Goal: Check status: Check status

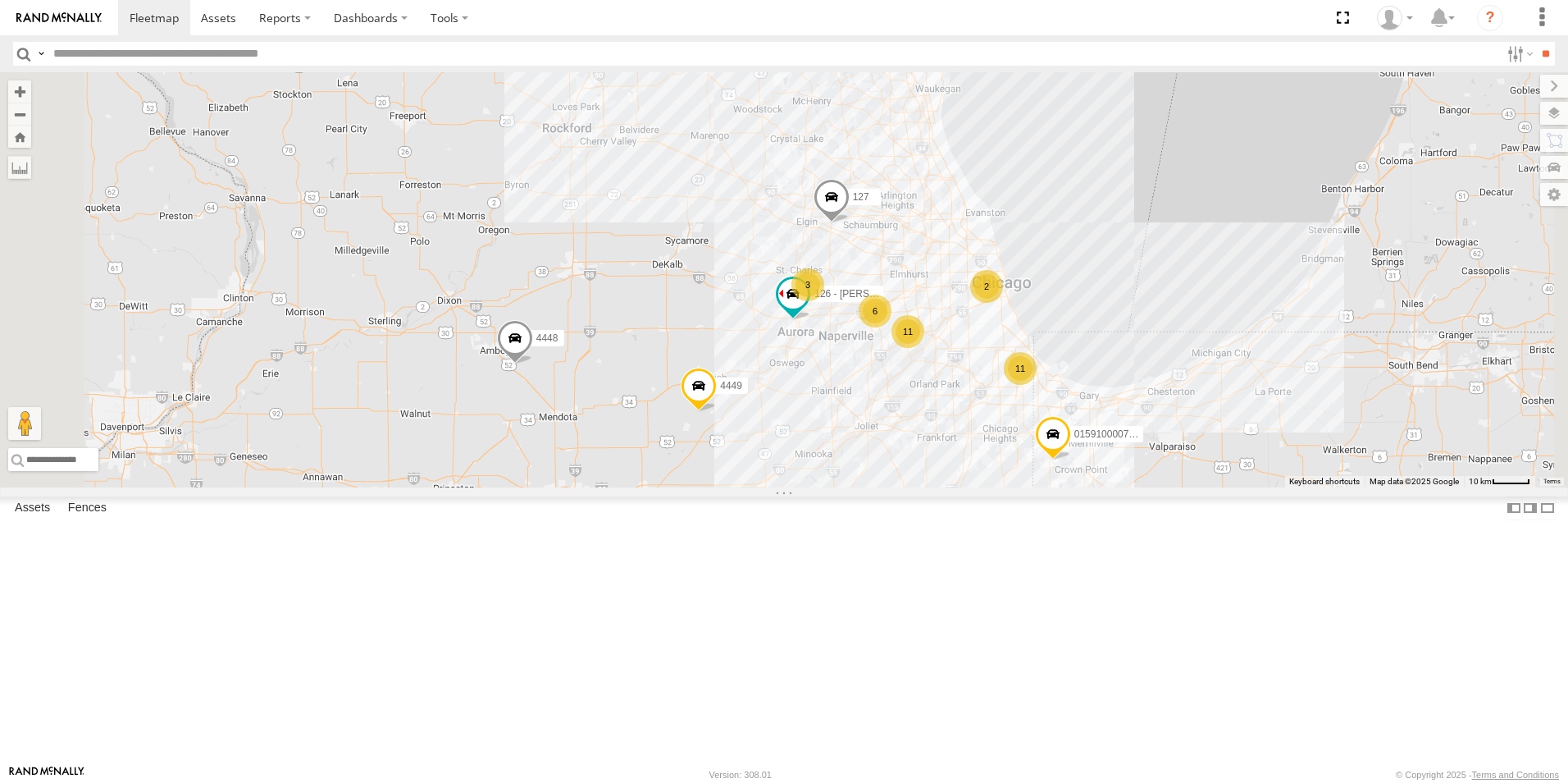
click at [0, 0] on div at bounding box center [0, 0] width 0 height 0
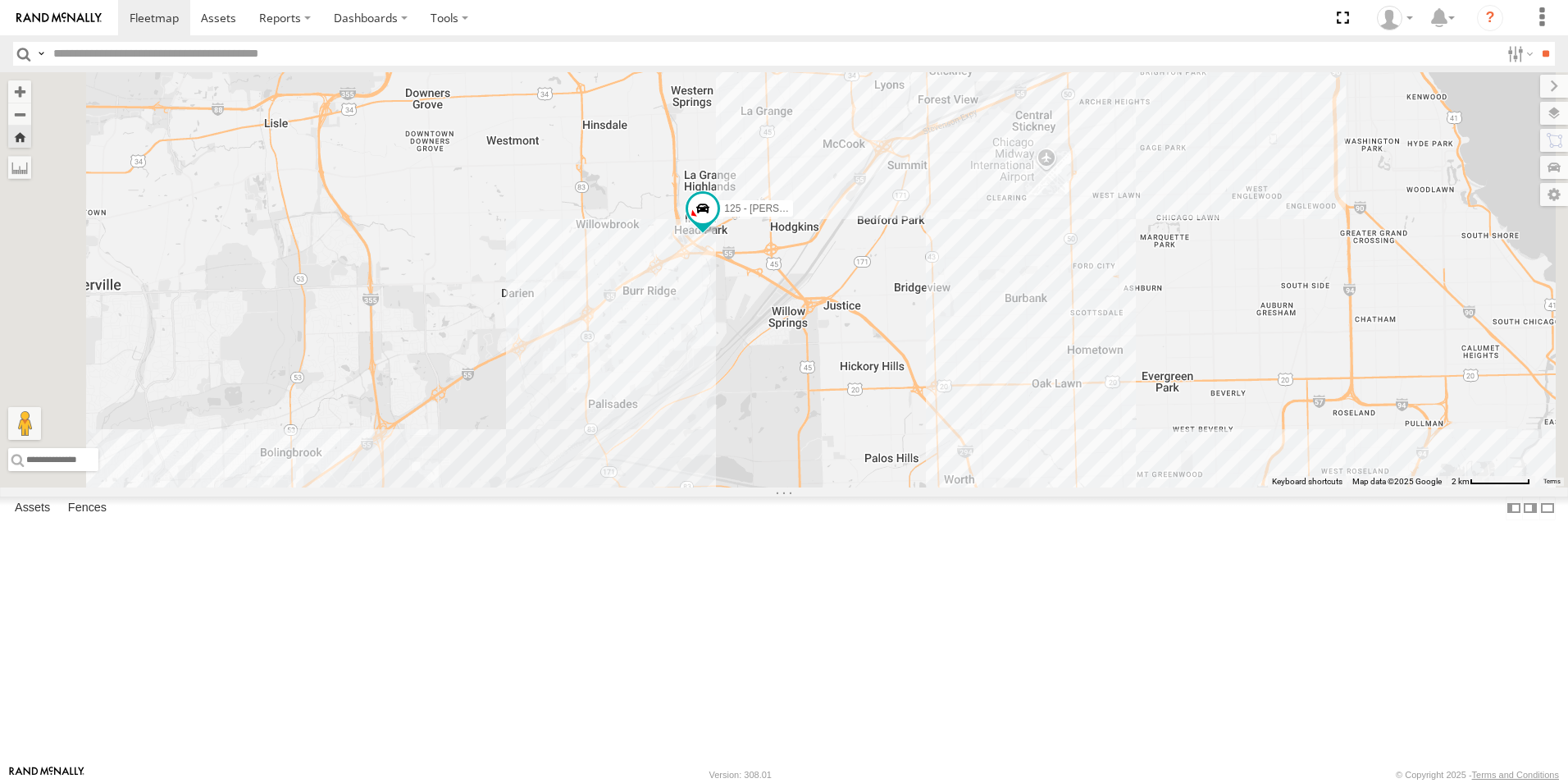
click at [77, 20] on img at bounding box center [59, 18] width 85 height 11
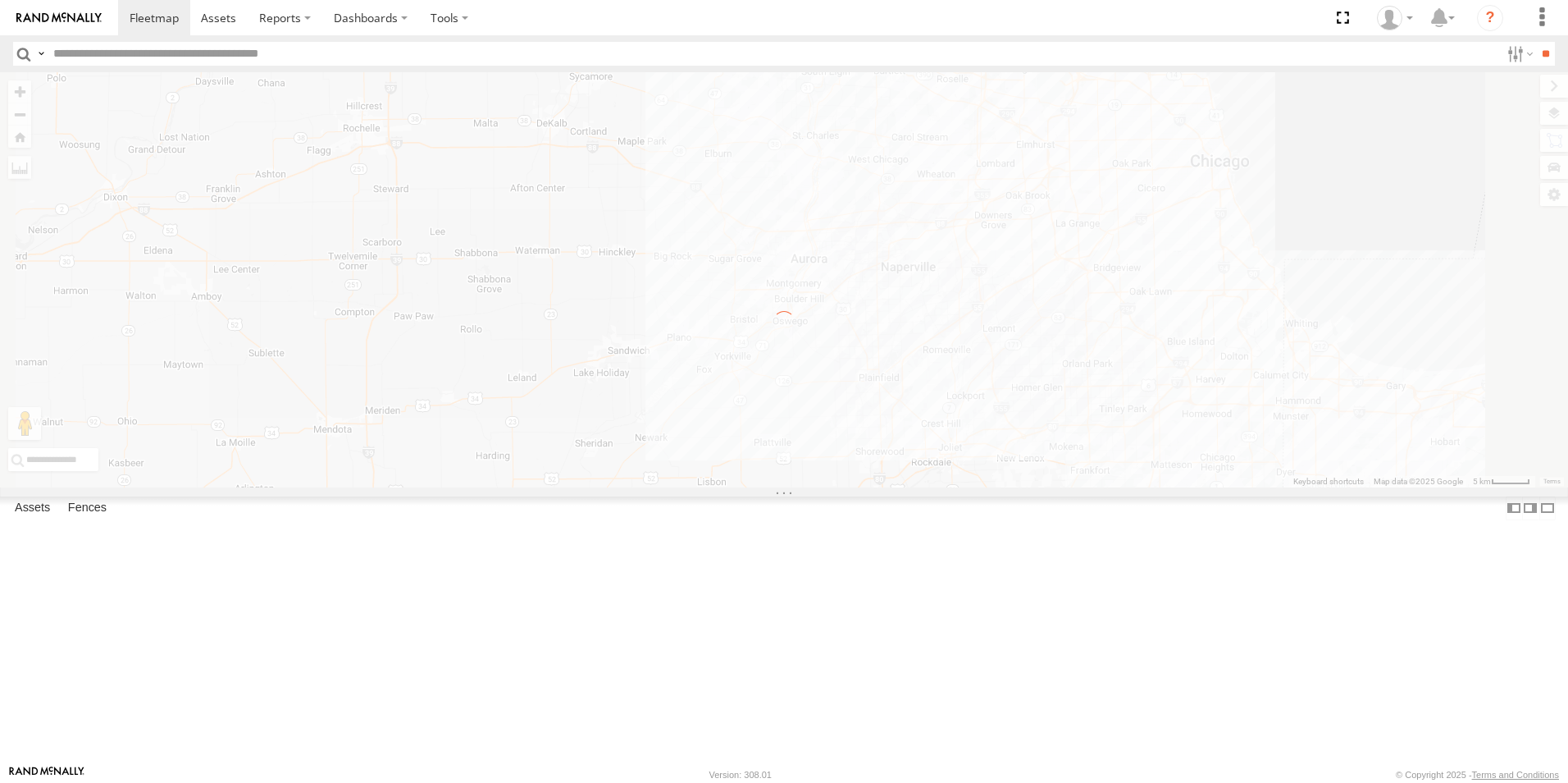
click at [70, 18] on img at bounding box center [59, 18] width 85 height 11
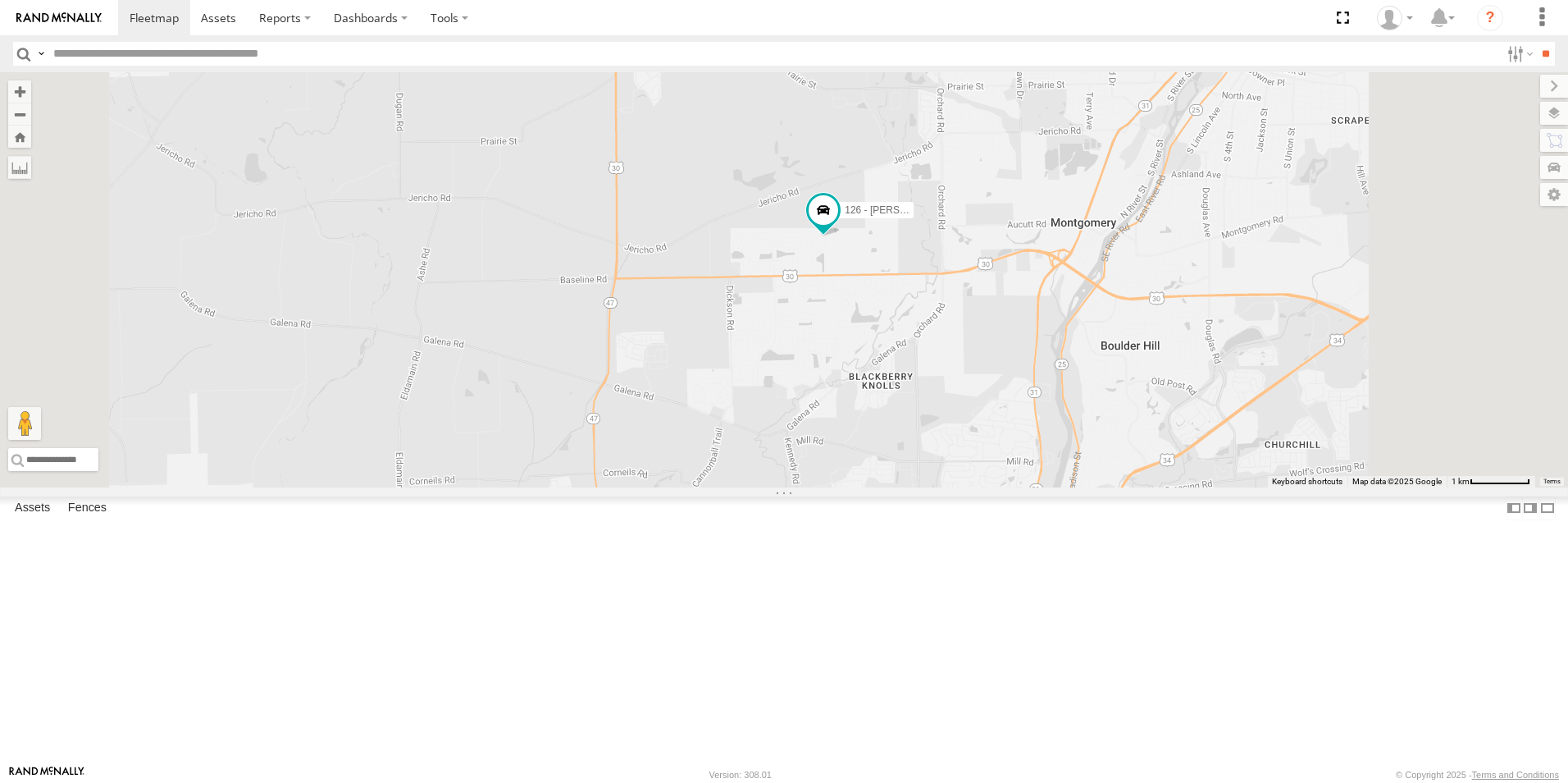
drag, startPoint x: 1144, startPoint y: 201, endPoint x: 1050, endPoint y: 395, distance: 215.6
click at [1070, 428] on div "4449 111 126 - Cory F 127 015910000722093 125 - Ken 118 6078 4448 122" at bounding box center [784, 280] width 1568 height 415
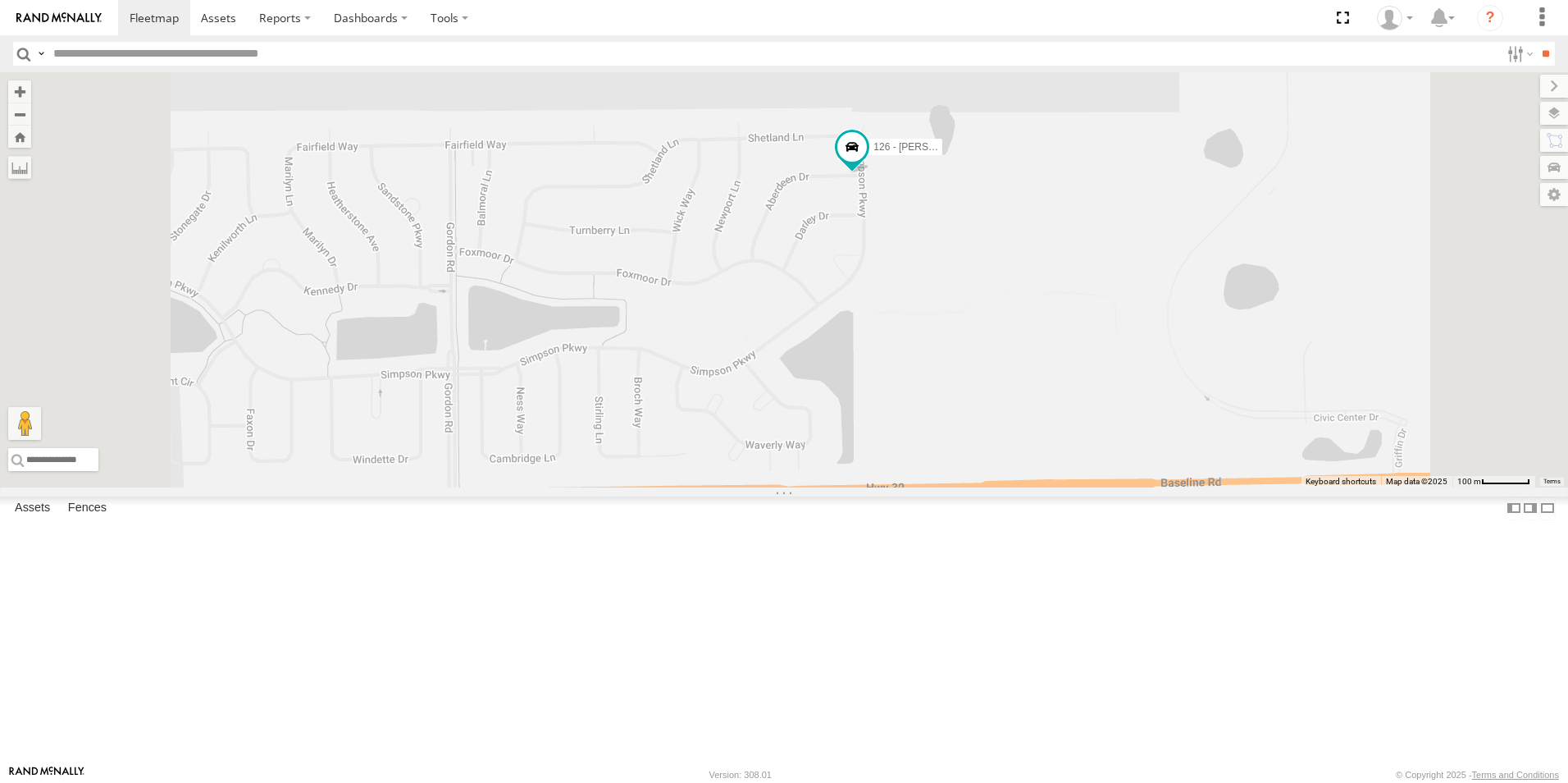
click at [67, 18] on img at bounding box center [59, 18] width 85 height 11
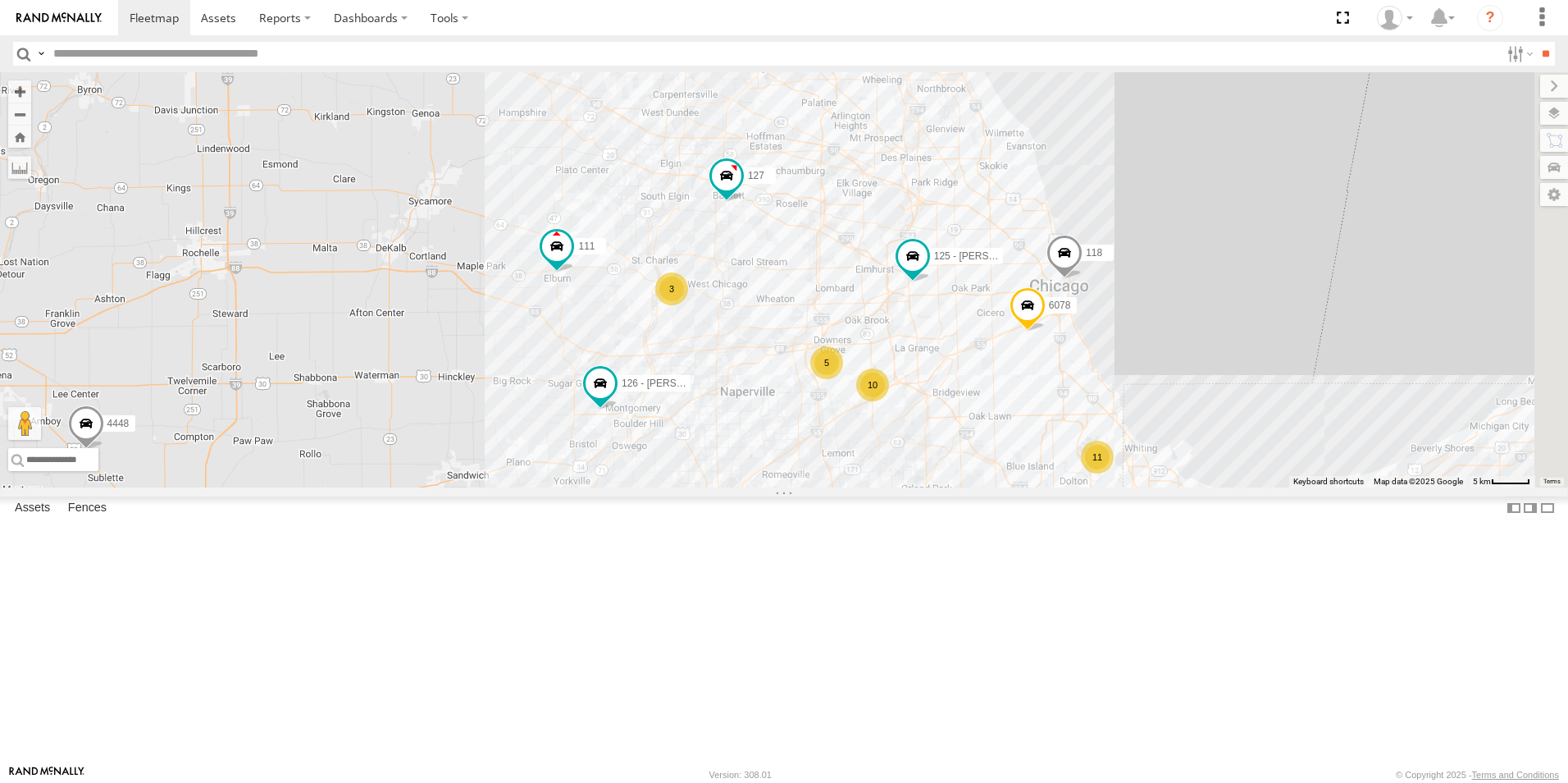
drag, startPoint x: 1015, startPoint y: 389, endPoint x: 854, endPoint y: 533, distance: 216.0
click at [854, 487] on div "10 11 4449 111 5 3 126 - Cory F 127 015910000722093 125 - Ken 118 6078 4448" at bounding box center [784, 280] width 1568 height 415
click at [84, 25] on link at bounding box center [59, 18] width 118 height 35
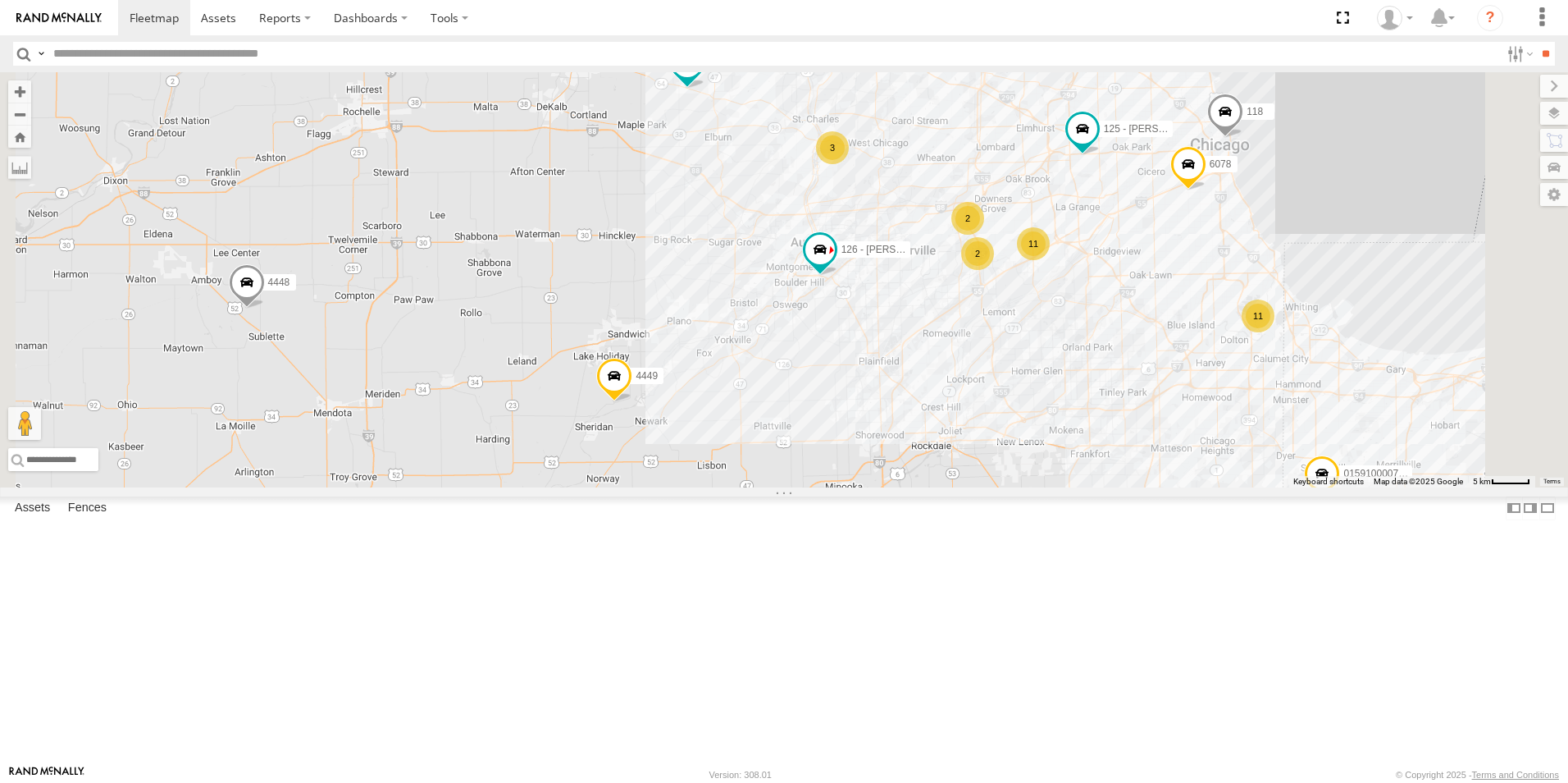
click at [0, 0] on div at bounding box center [0, 0] width 0 height 0
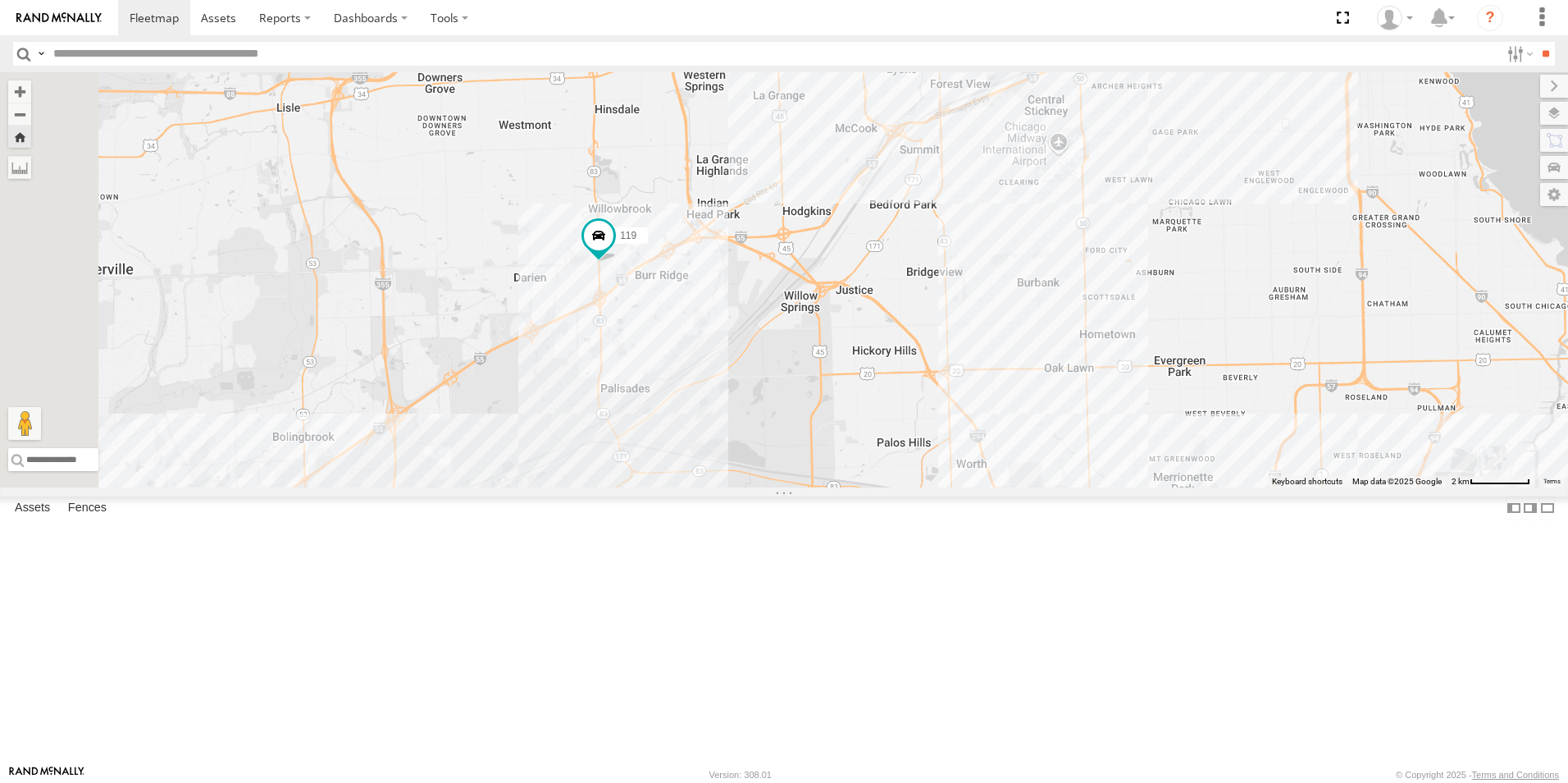
click at [0, 0] on div at bounding box center [0, 0] width 0 height 0
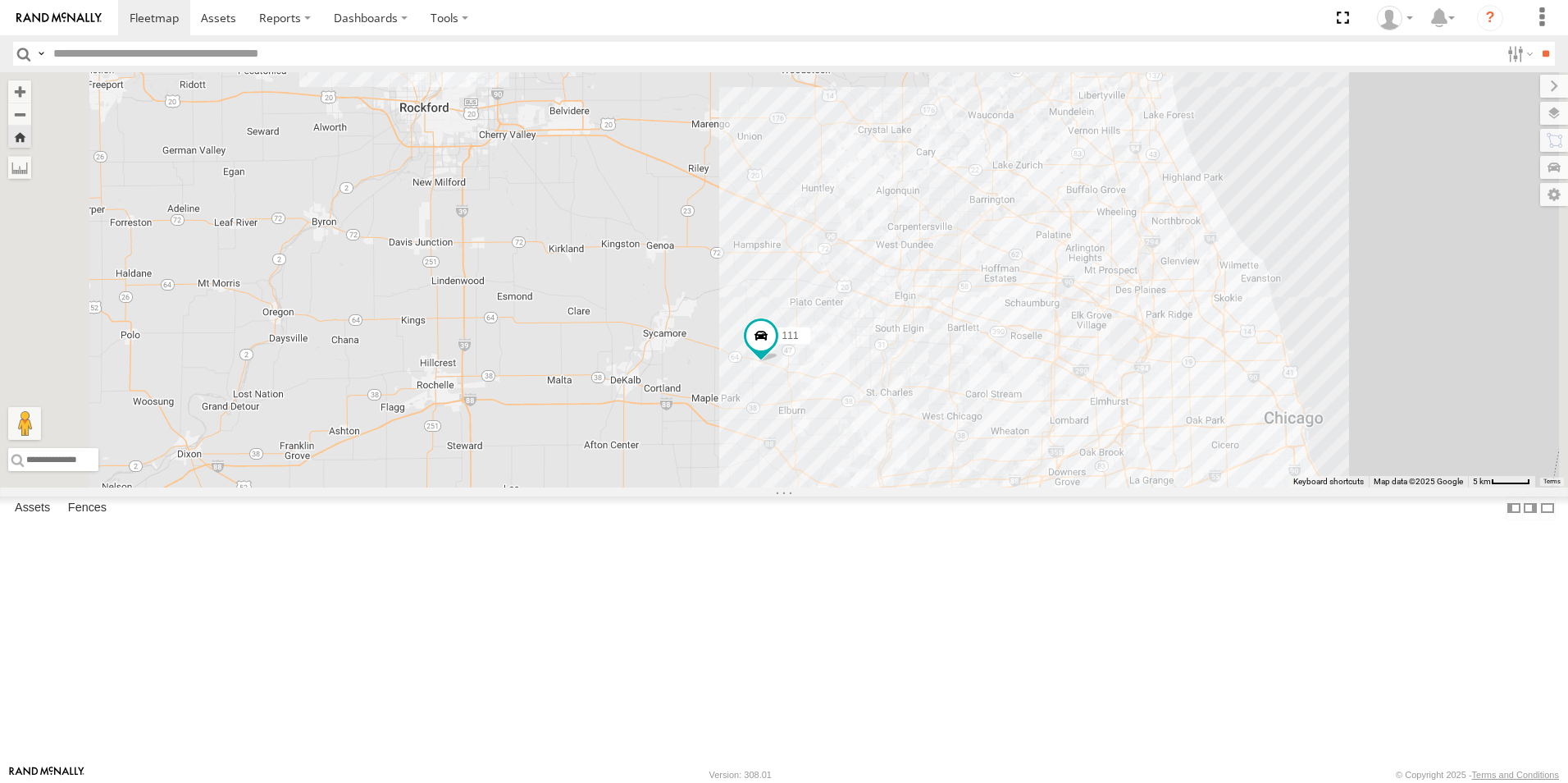
click at [0, 0] on div at bounding box center [0, 0] width 0 height 0
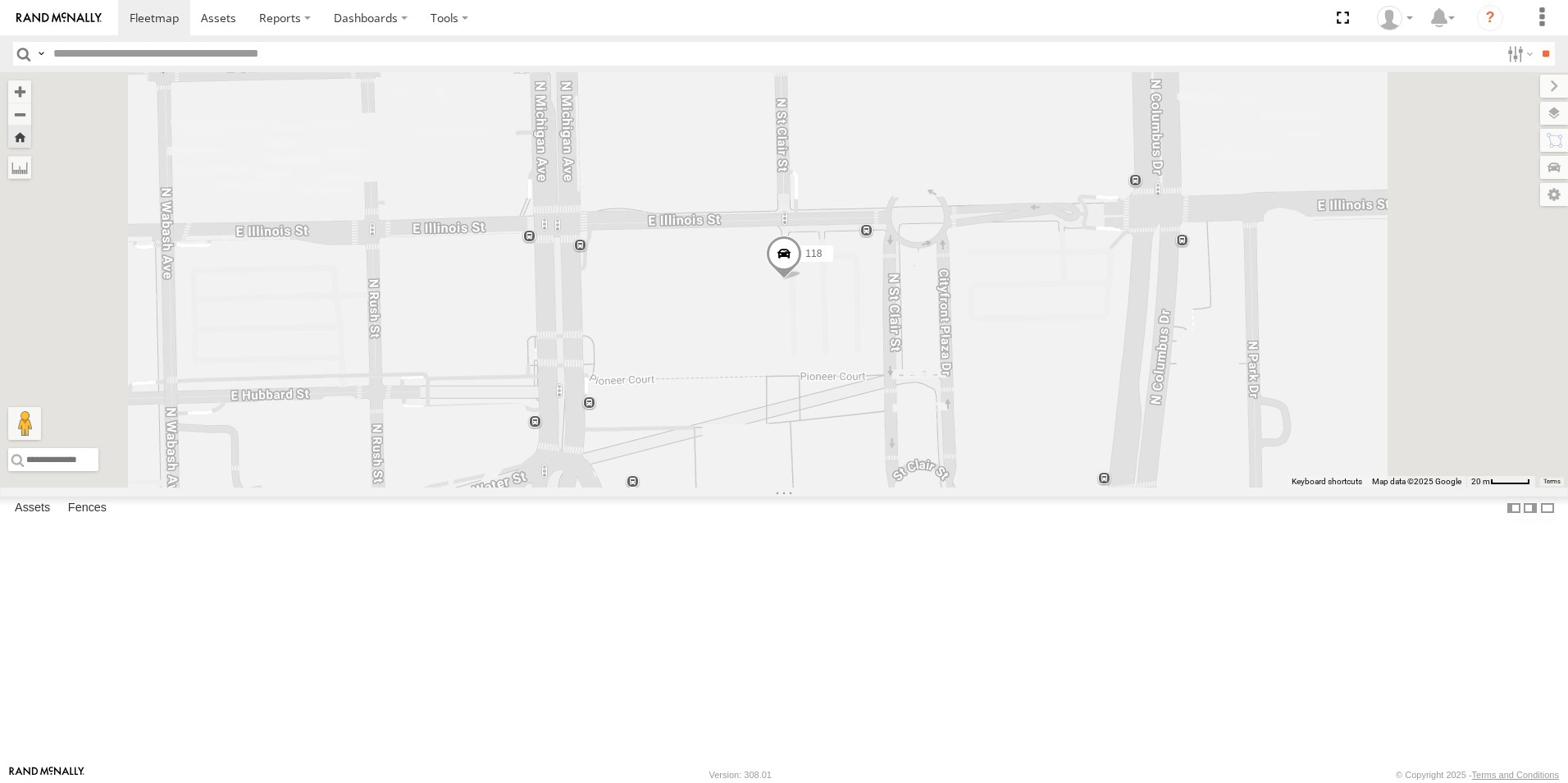
click at [0, 0] on div "Porta Pottie" at bounding box center [0, 0] width 0 height 0
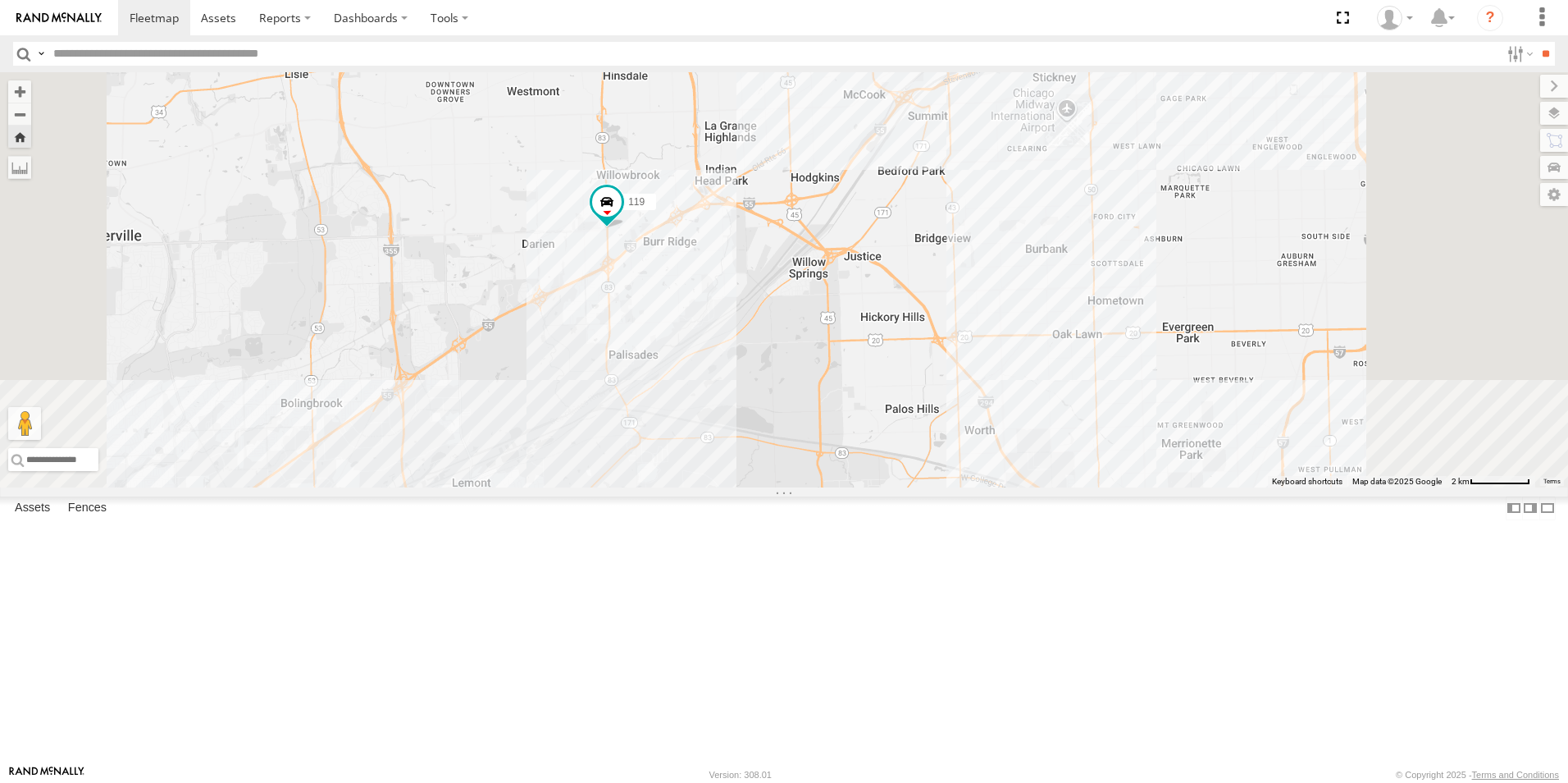
click at [53, 21] on img at bounding box center [59, 18] width 85 height 11
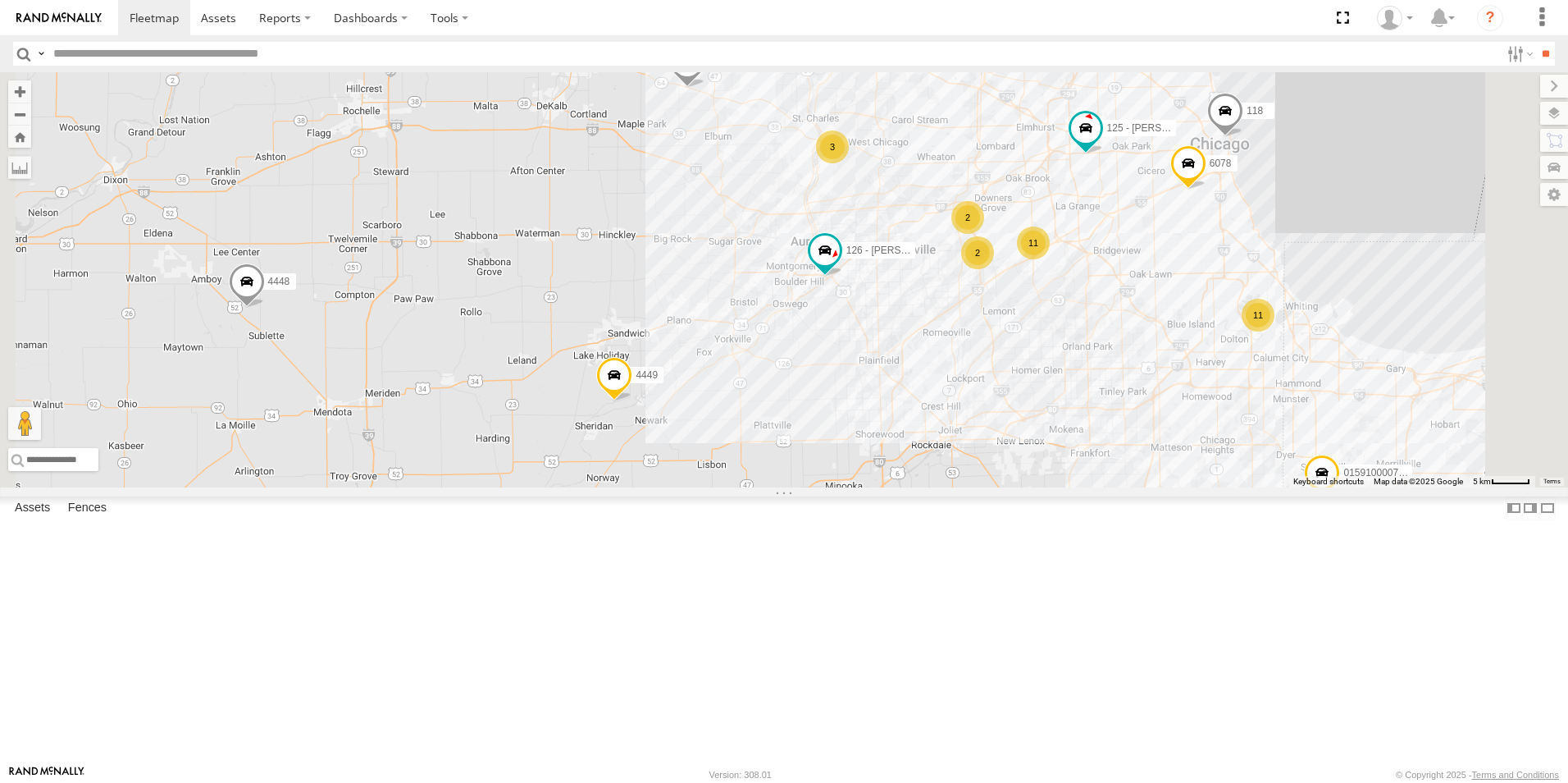
scroll to position [328, 0]
click at [0, 0] on div at bounding box center [0, 0] width 0 height 0
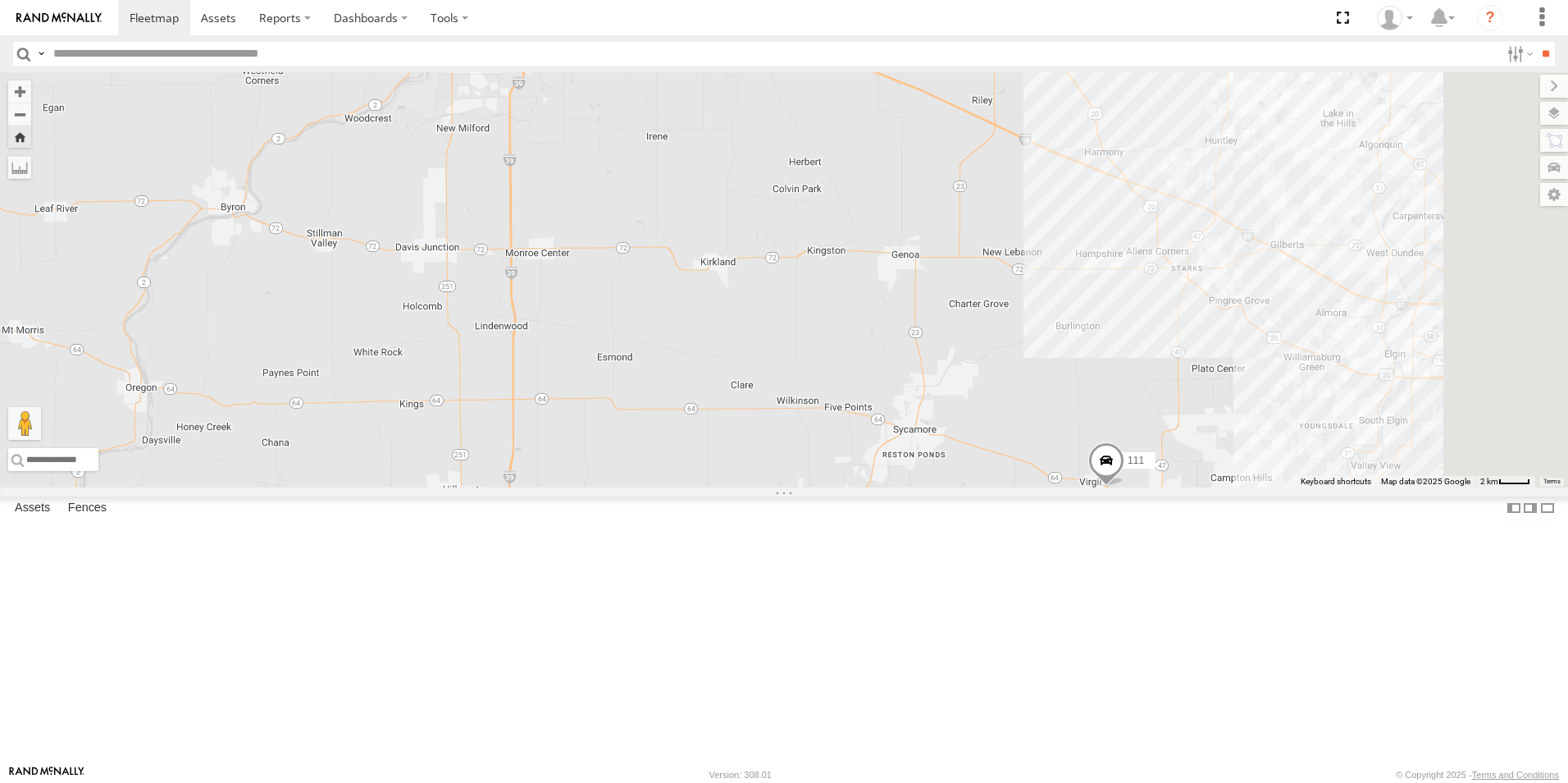
drag, startPoint x: 1382, startPoint y: 704, endPoint x: 1272, endPoint y: 649, distance: 123.0
click at [1272, 487] on div "111" at bounding box center [784, 280] width 1568 height 415
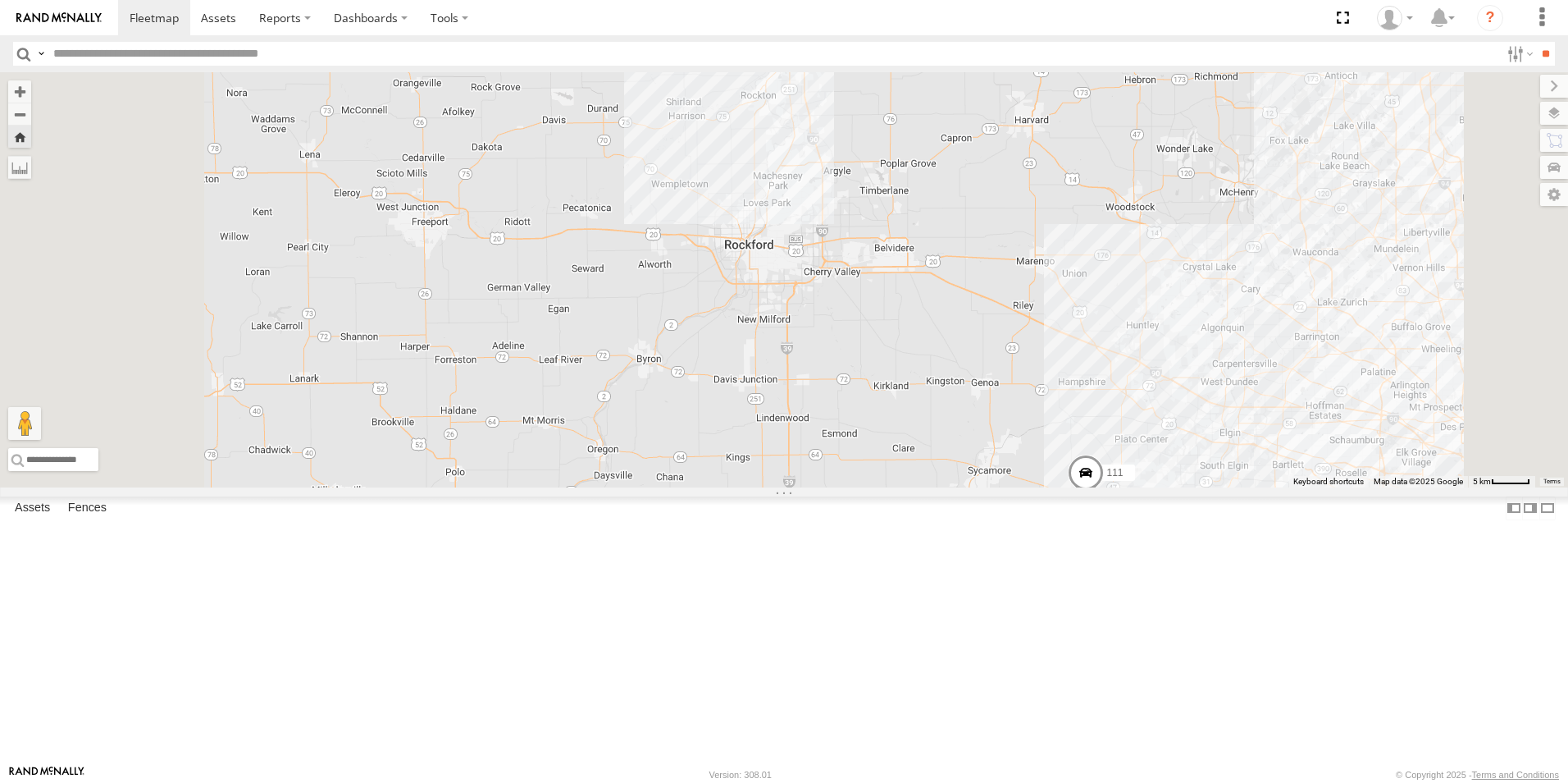
scroll to position [0, 0]
click at [0, 0] on div at bounding box center [0, 0] width 0 height 0
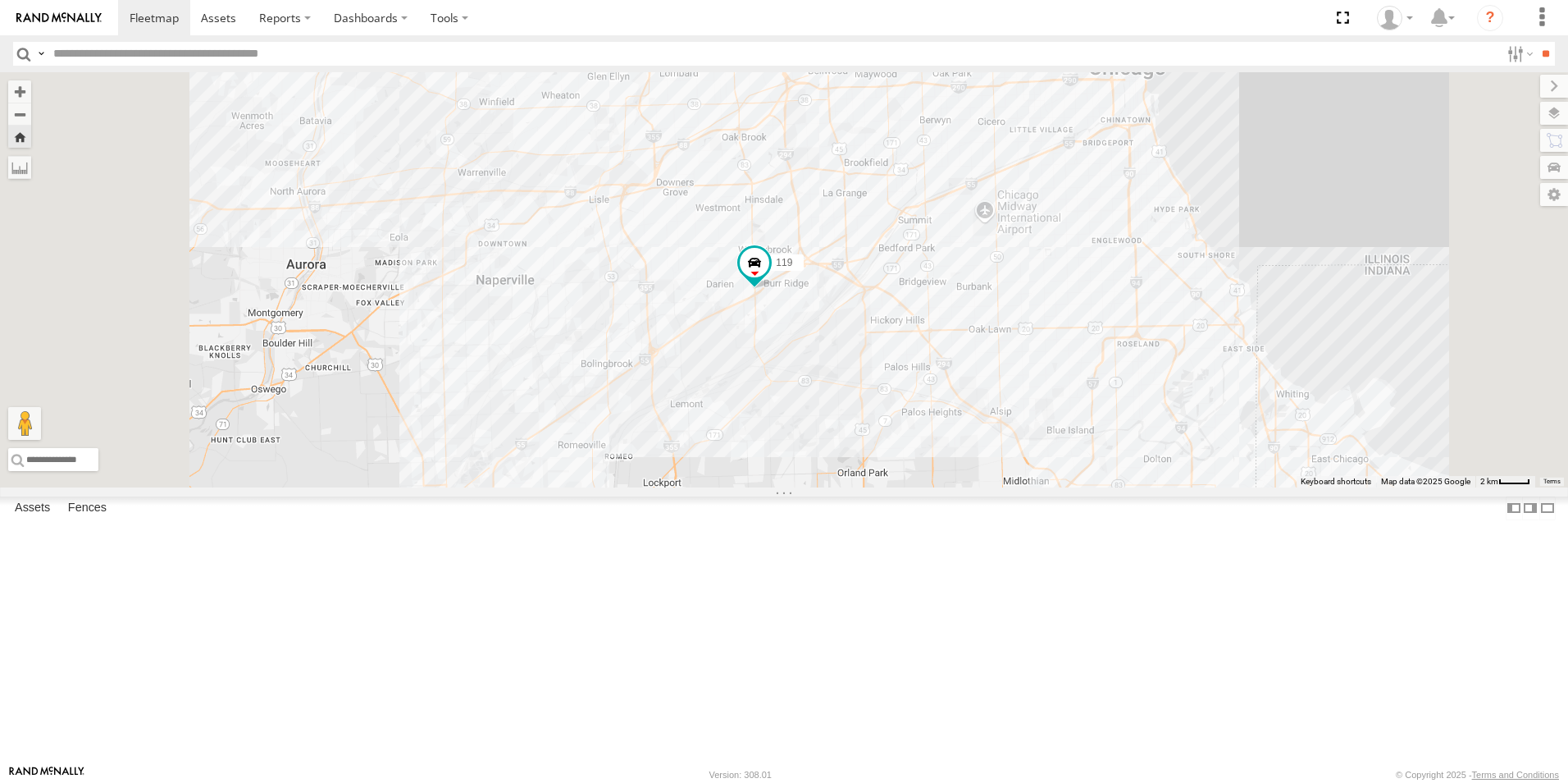
click at [0, 0] on div at bounding box center [0, 0] width 0 height 0
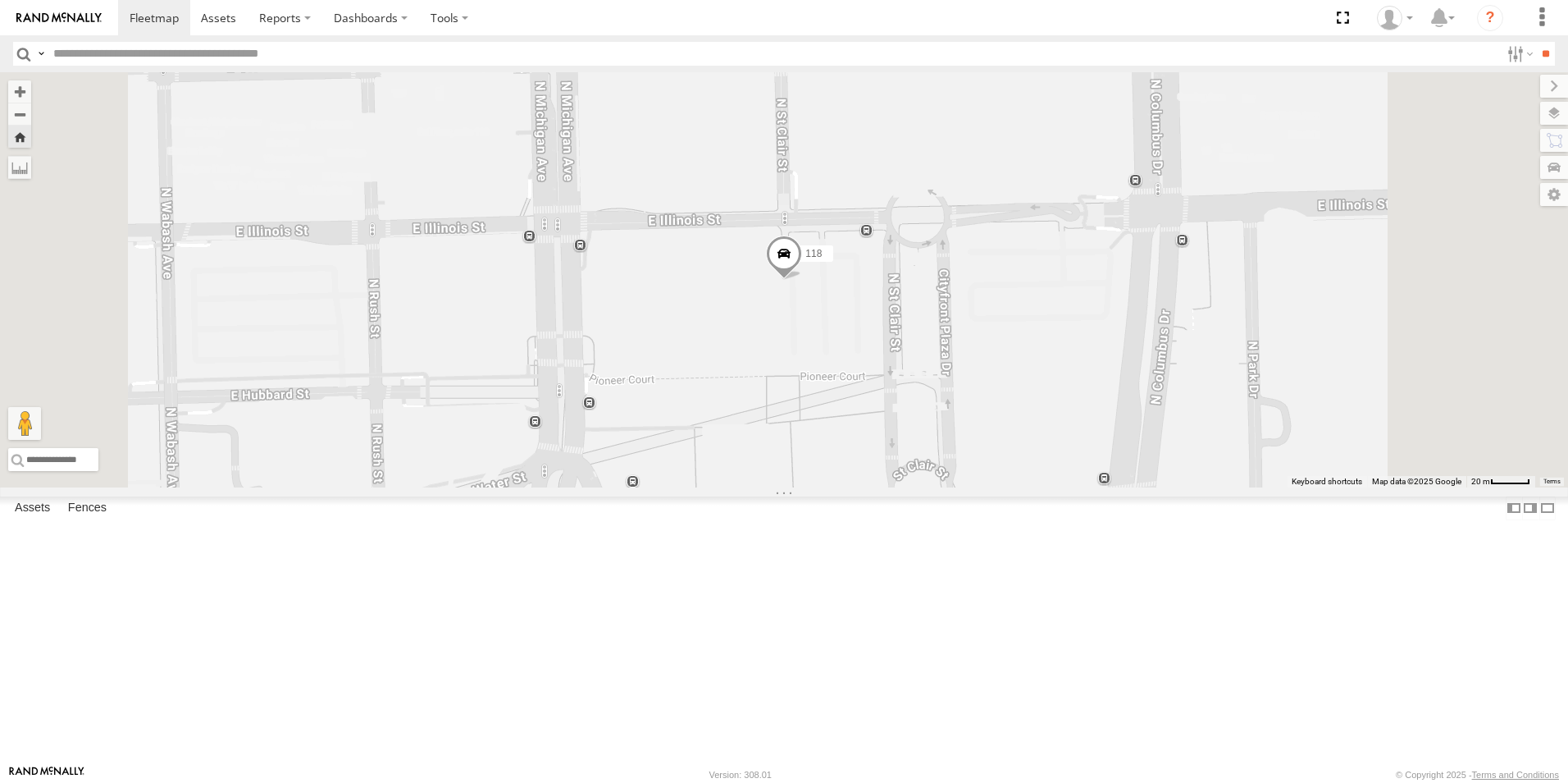
click at [52, 11] on link at bounding box center [59, 18] width 118 height 35
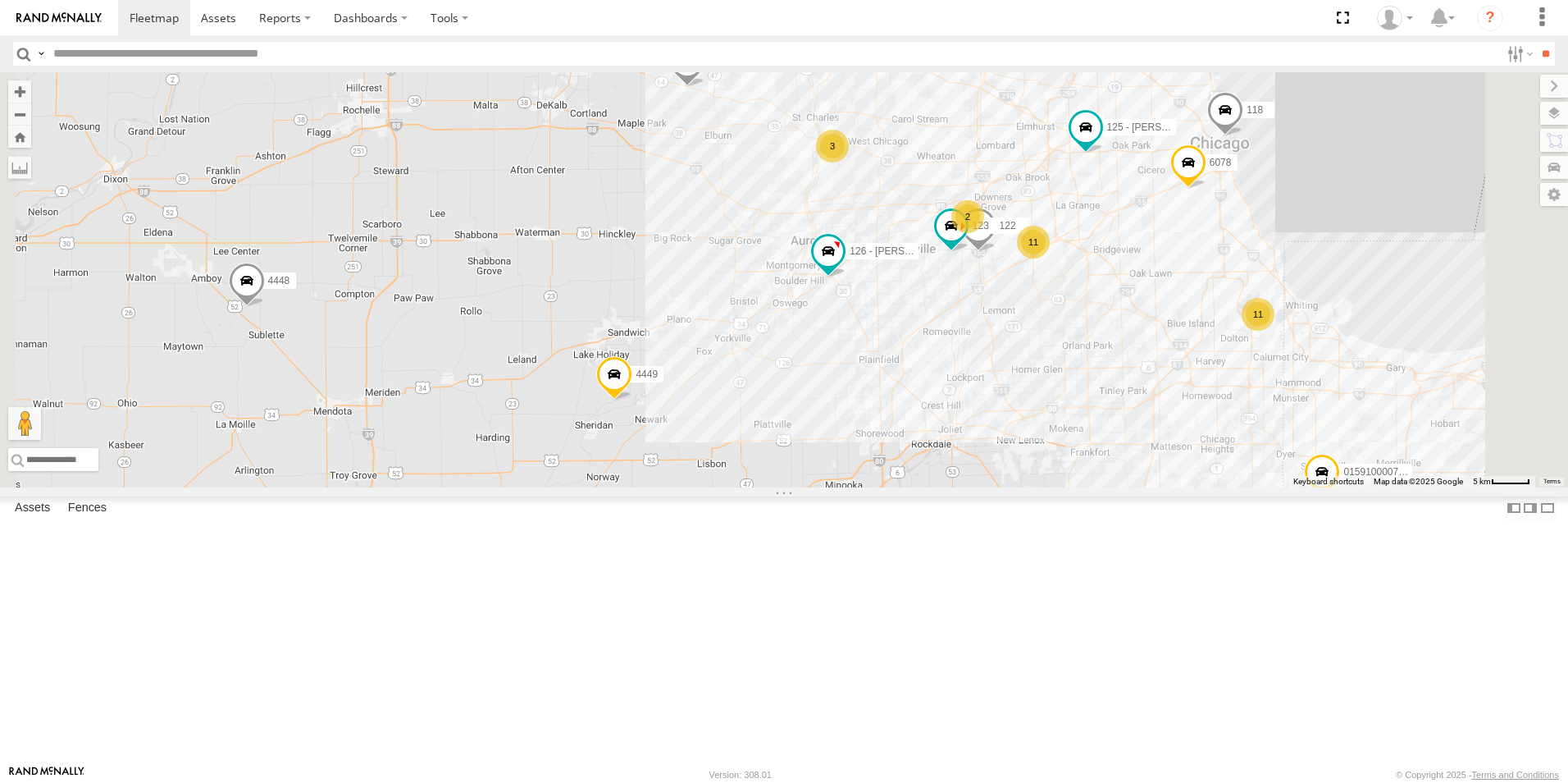
scroll to position [328, 0]
click at [0, 0] on div at bounding box center [0, 0] width 0 height 0
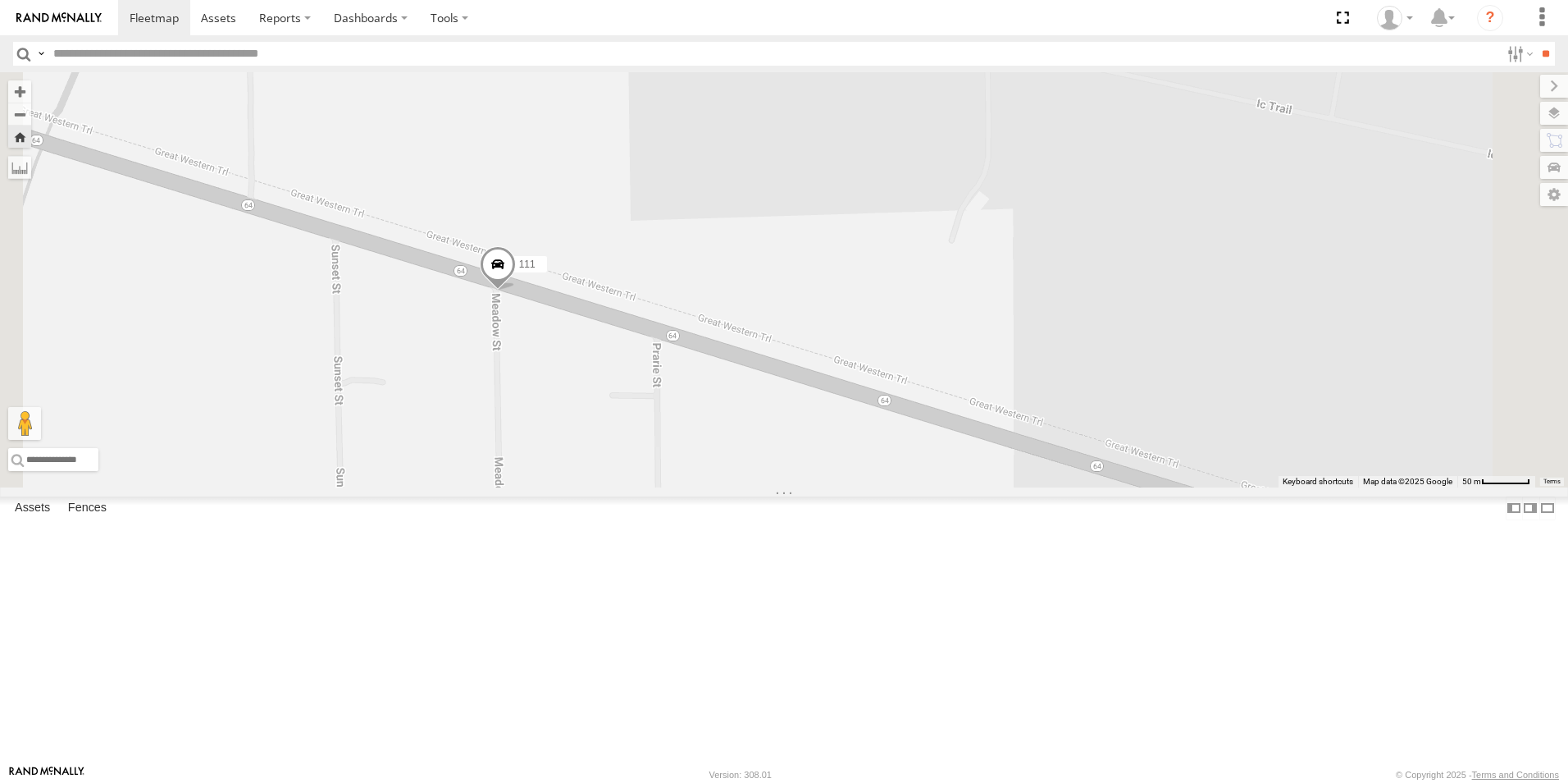
drag, startPoint x: 616, startPoint y: 522, endPoint x: 613, endPoint y: 459, distance: 63.1
click at [613, 459] on div "111" at bounding box center [784, 280] width 1568 height 415
click at [547, 274] on label "111" at bounding box center [527, 265] width 41 height 17
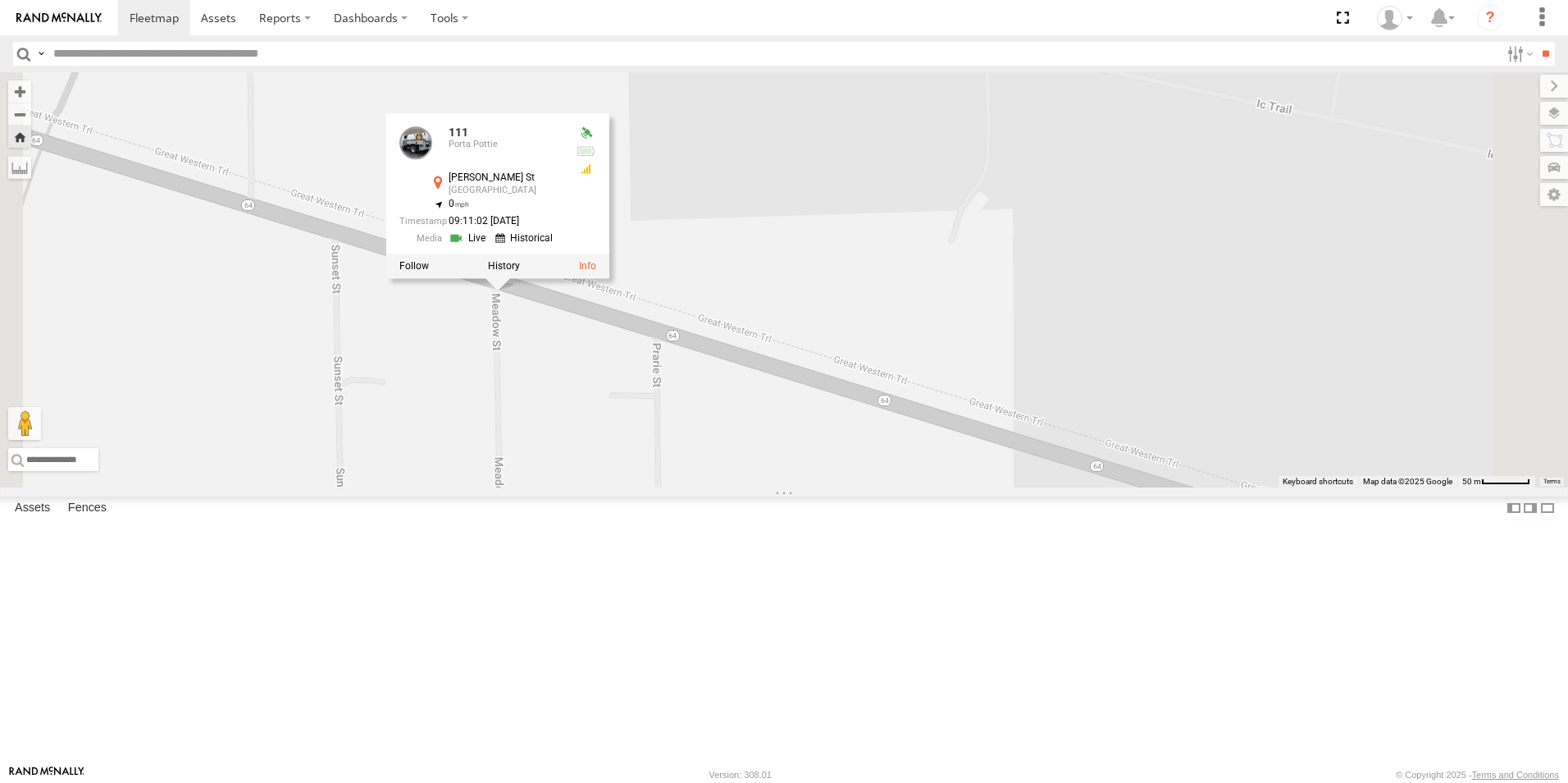
click at [610, 450] on div "111 111 Porta Pottie Meadows St Maple Park 41.95284 , -88.52437 0 09:11:02 09/1…" at bounding box center [784, 280] width 1568 height 415
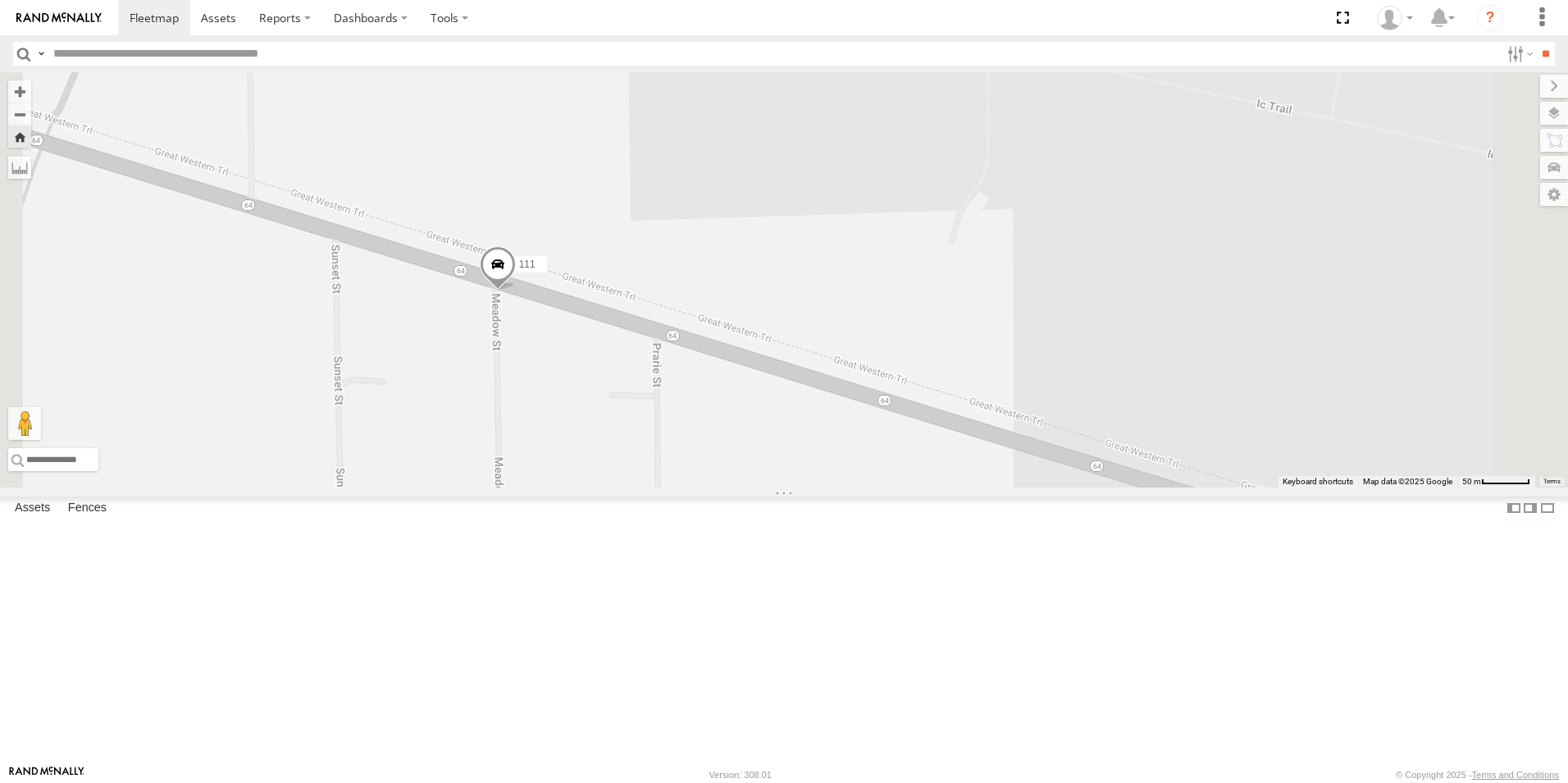
click at [516, 291] on span at bounding box center [498, 269] width 36 height 44
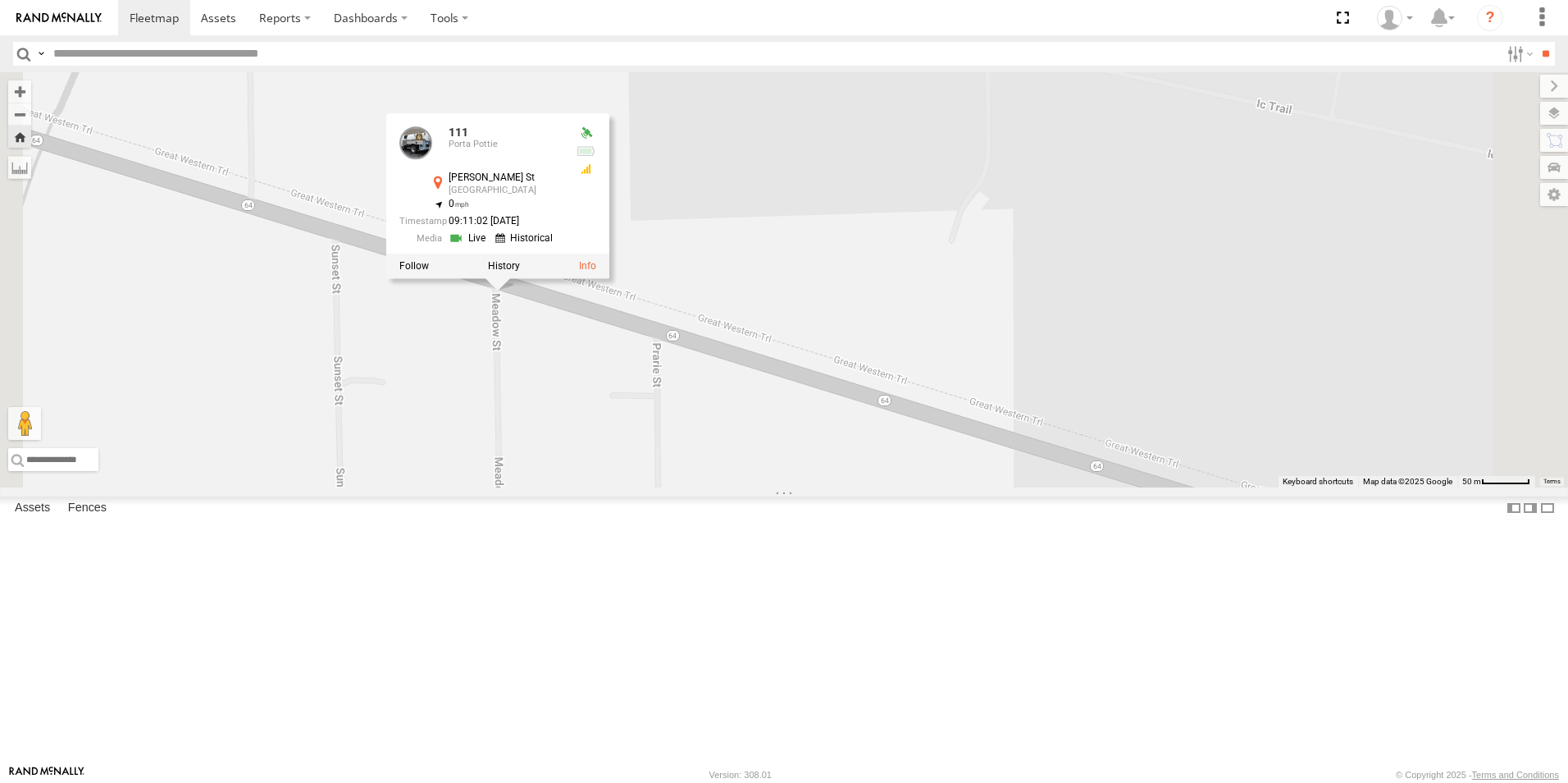
click at [491, 246] on link at bounding box center [470, 238] width 42 height 16
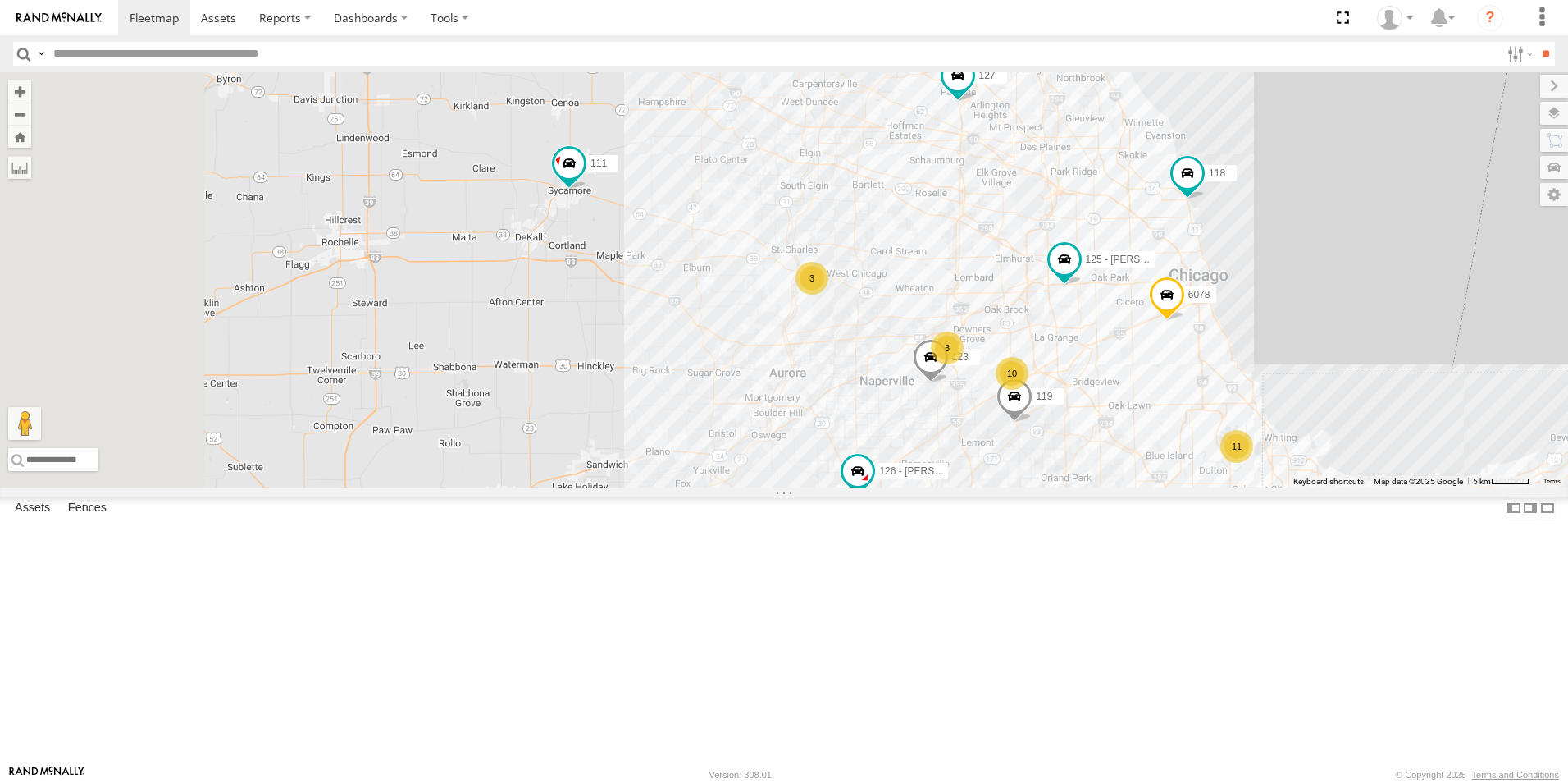
drag, startPoint x: 587, startPoint y: 348, endPoint x: 763, endPoint y: 357, distance: 176.2
click at [763, 357] on div "111 119 127 123 125 - Ken 10 11 4449 3 126 - Cory F 3 015910000722093 118 6078" at bounding box center [784, 280] width 1568 height 415
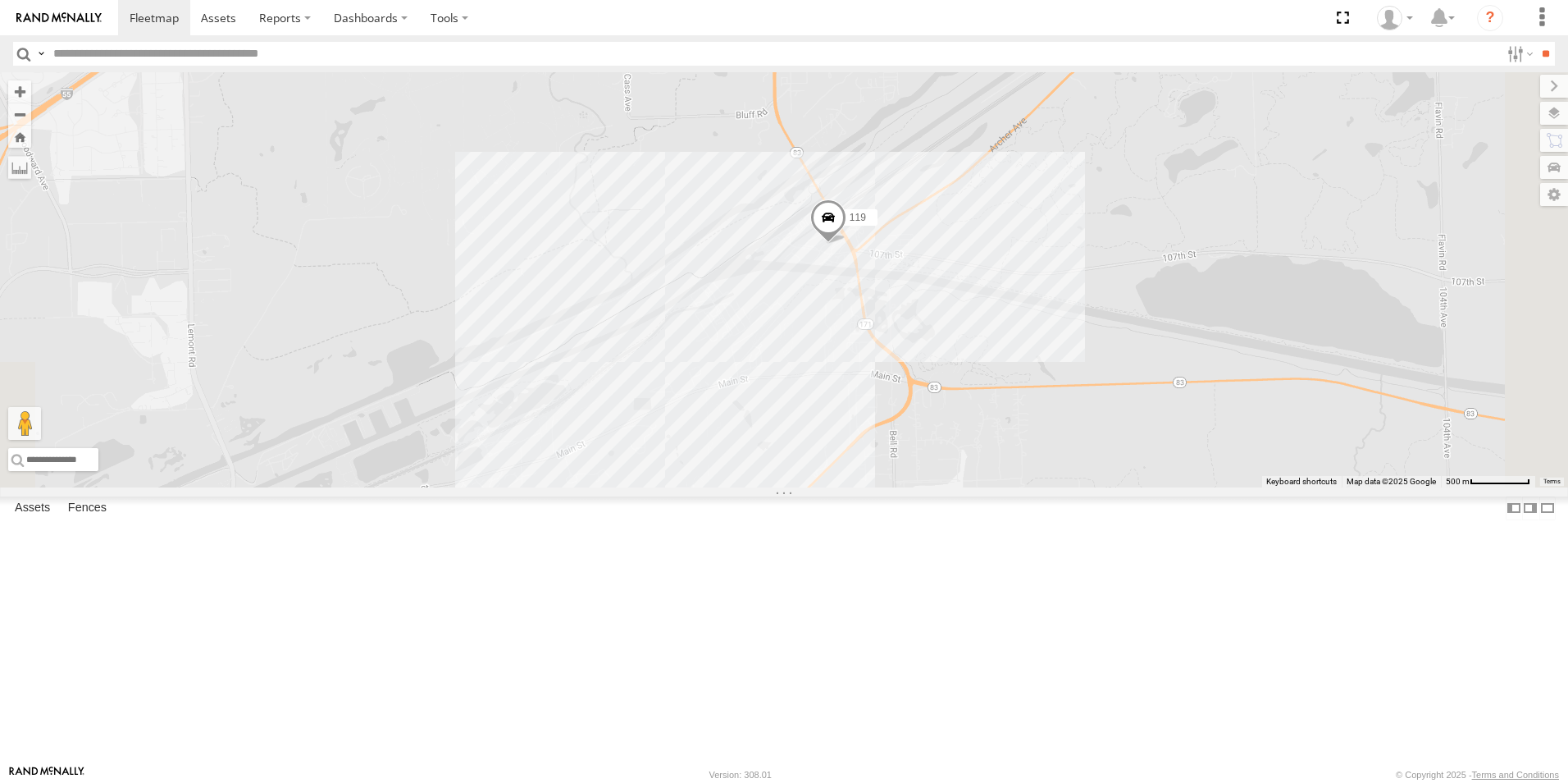
drag, startPoint x: 1222, startPoint y: 624, endPoint x: 1050, endPoint y: 320, distance: 349.3
click at [1050, 320] on div "111 119 127 123 125 - Ken 4449 126 - Cory F 015910000722093 118 6078 4448 01591…" at bounding box center [784, 280] width 1568 height 415
click at [847, 245] on span at bounding box center [828, 223] width 36 height 44
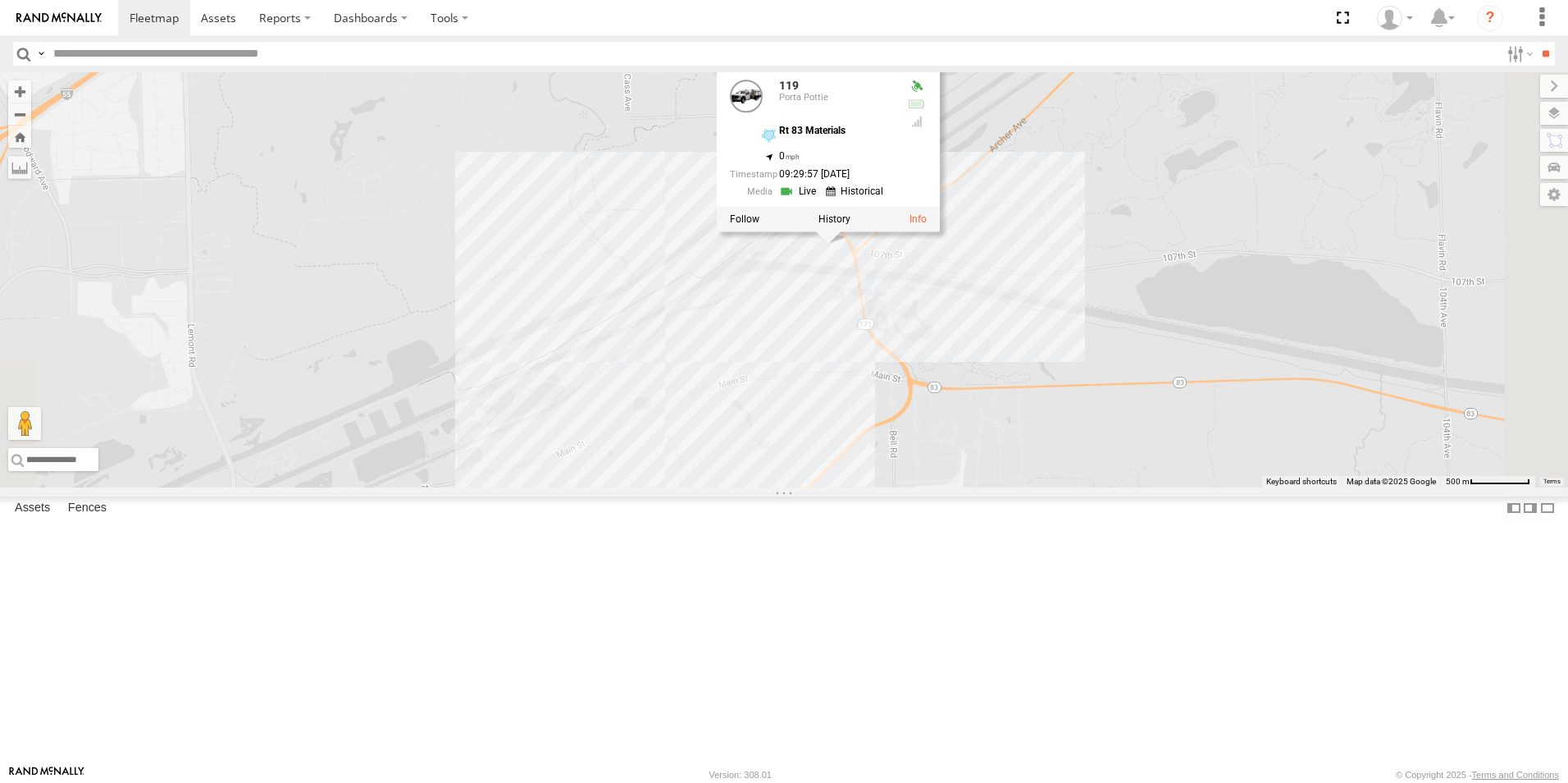
click at [821, 200] on link at bounding box center [800, 192] width 42 height 16
click at [850, 226] on label at bounding box center [835, 219] width 32 height 11
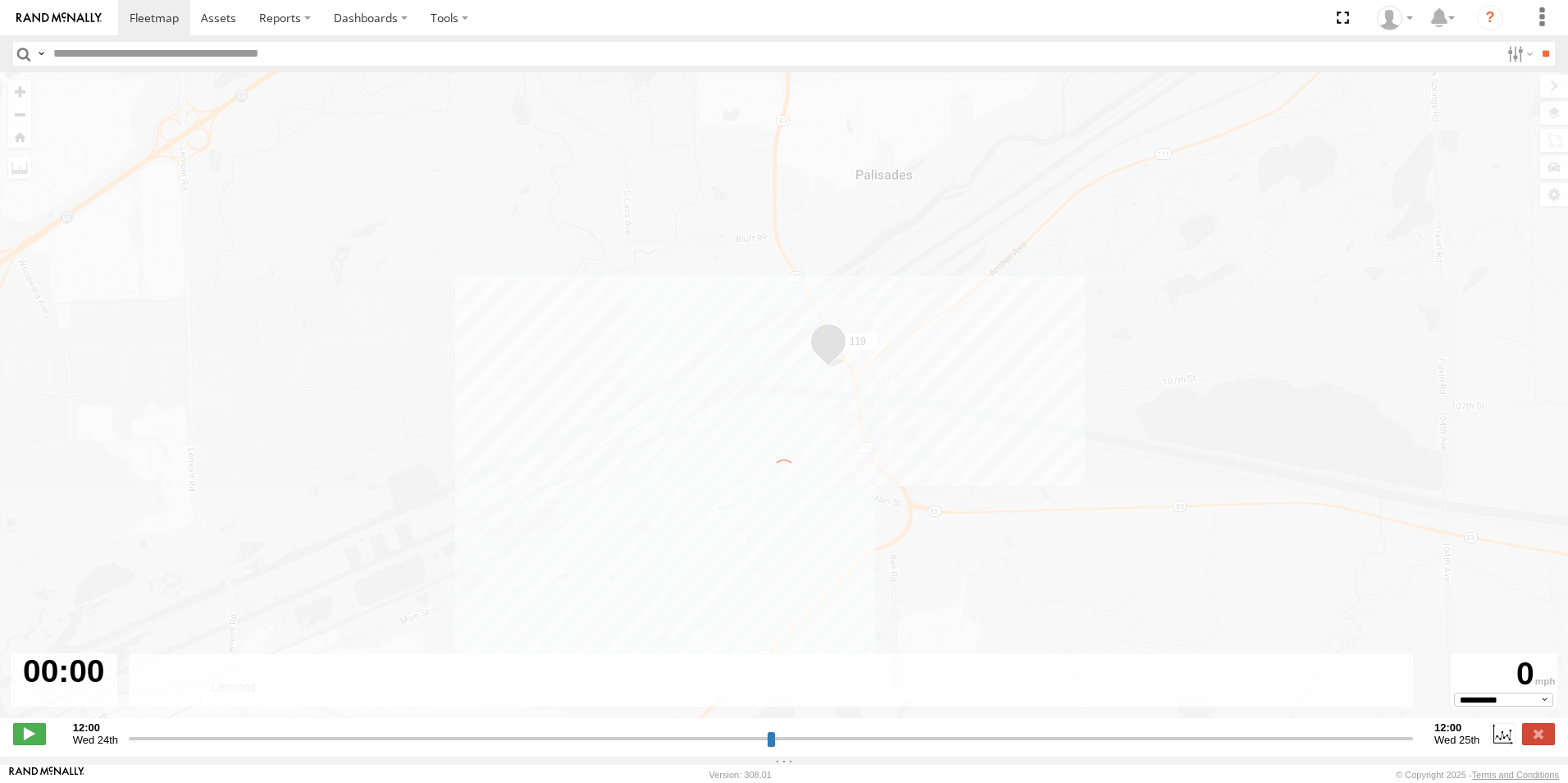
type input "**********"
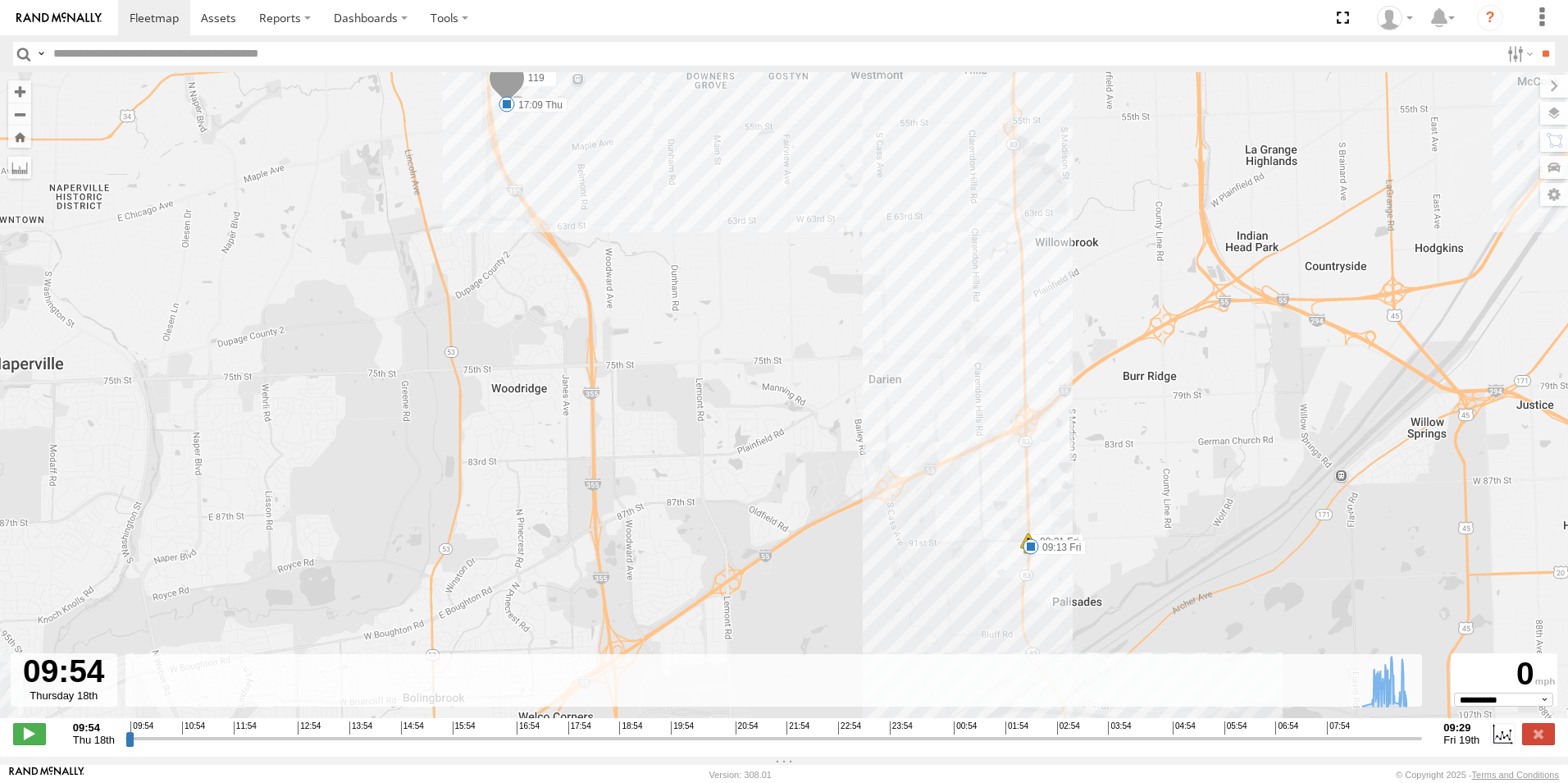
click at [55, 18] on img at bounding box center [59, 18] width 85 height 11
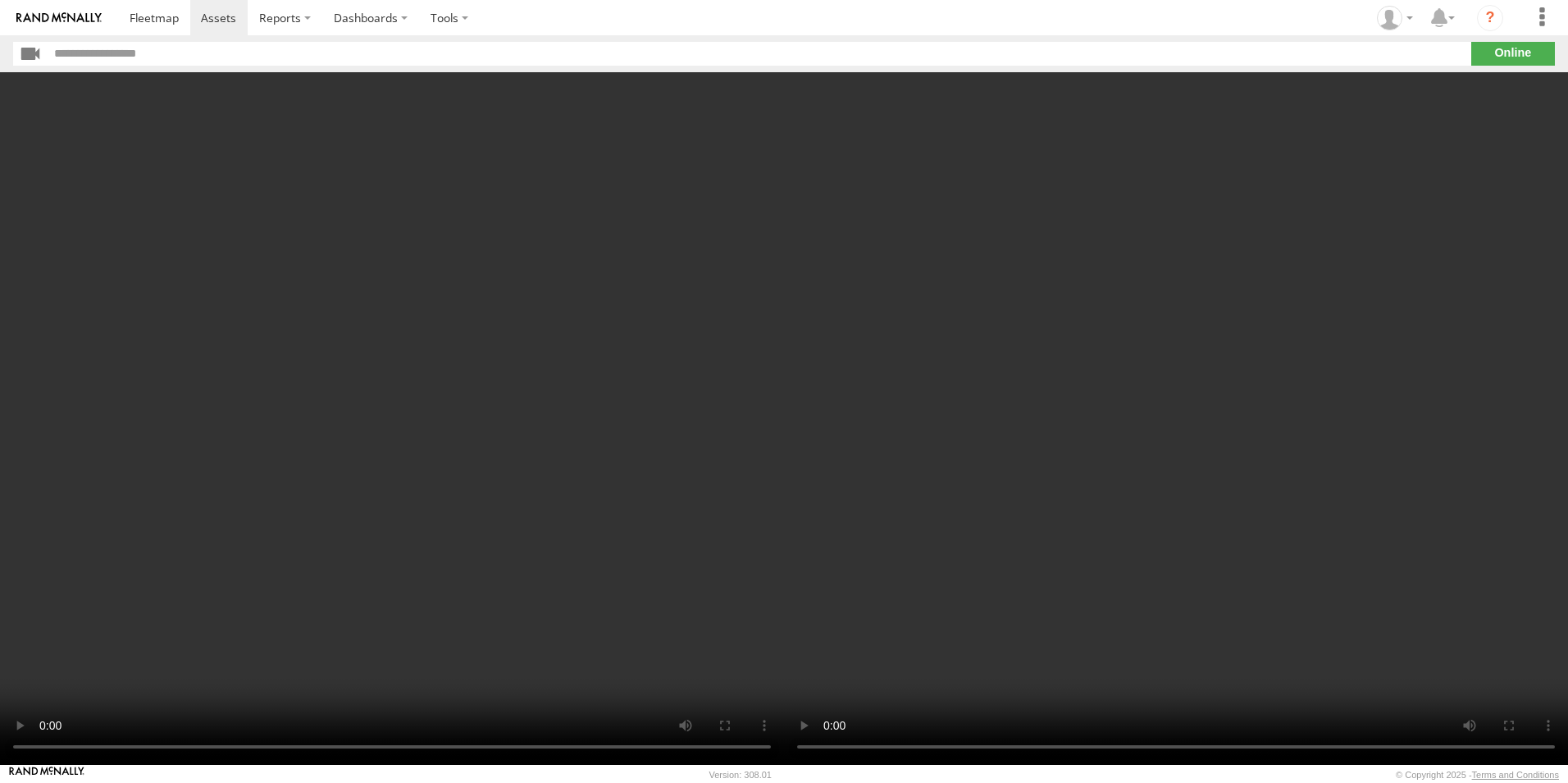
click at [551, 427] on video at bounding box center [392, 418] width 784 height 692
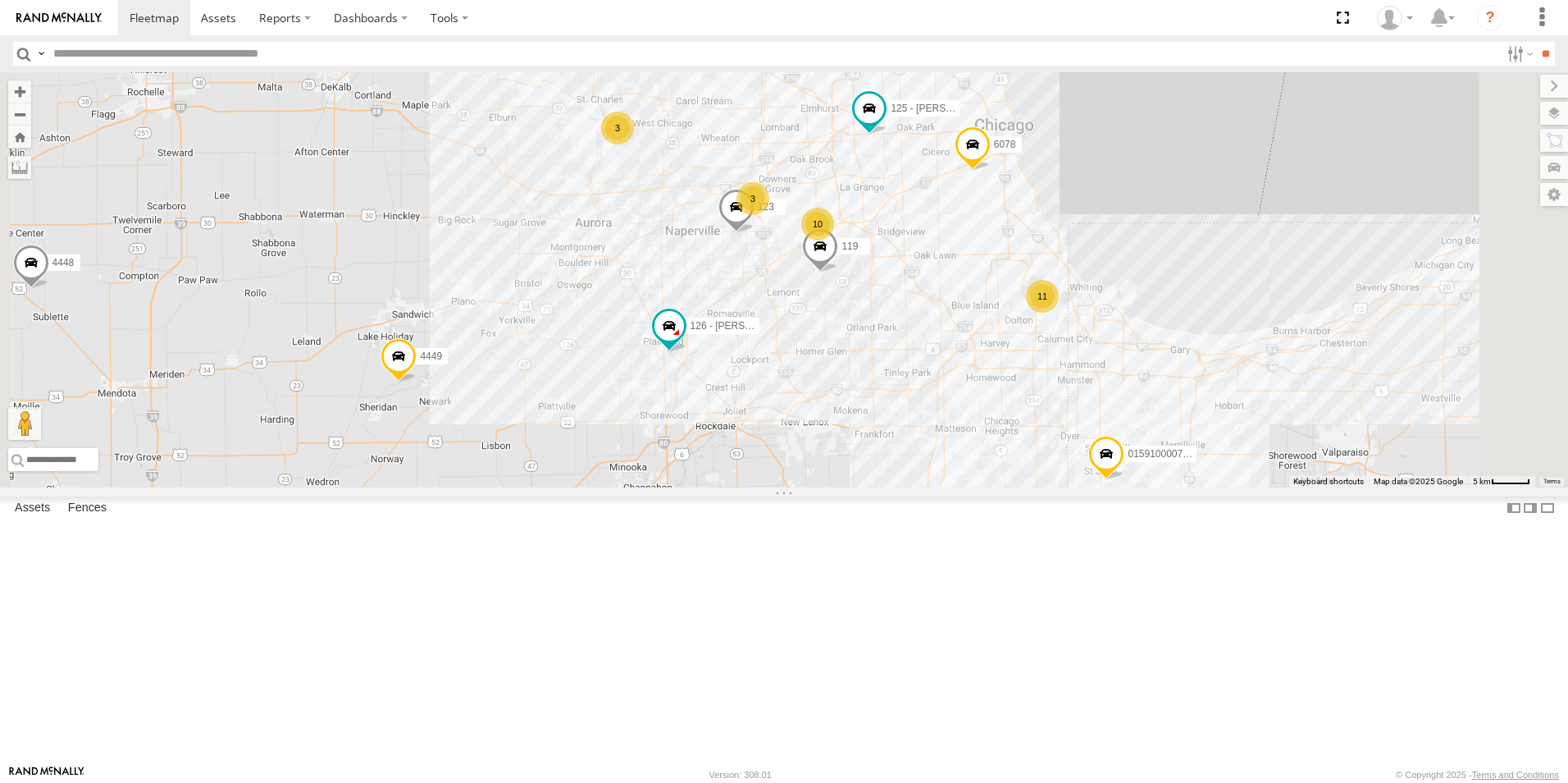
click at [52, 9] on link at bounding box center [59, 18] width 118 height 35
